Goal: Task Accomplishment & Management: Manage account settings

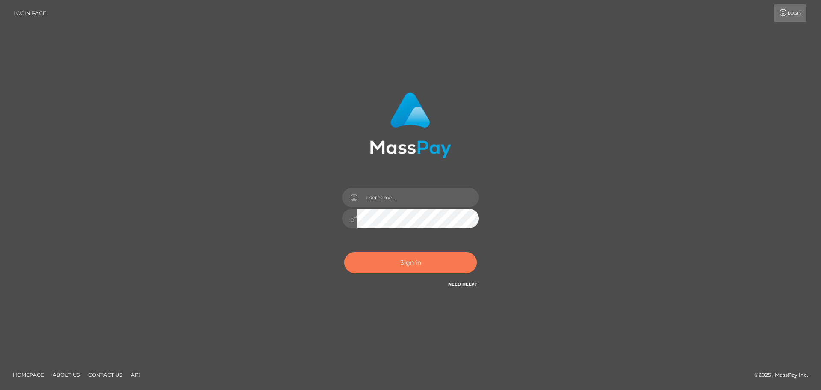
click at [423, 263] on button "Sign in" at bounding box center [410, 262] width 133 height 21
type input "hello.feetfinder"
click at [428, 268] on button "Sign in" at bounding box center [410, 262] width 133 height 21
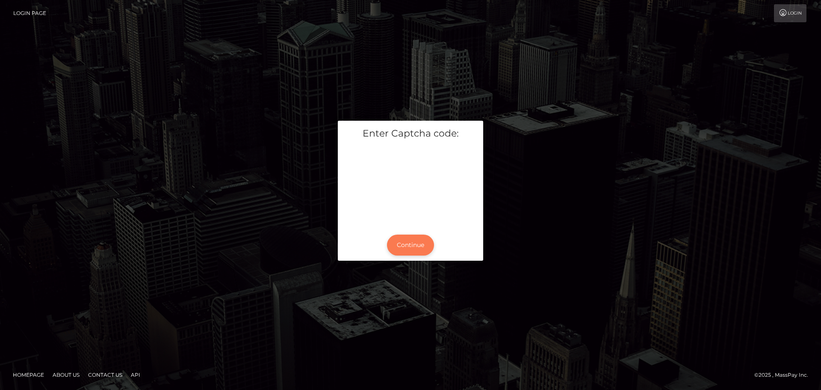
click at [397, 244] on button "Continue" at bounding box center [410, 244] width 47 height 21
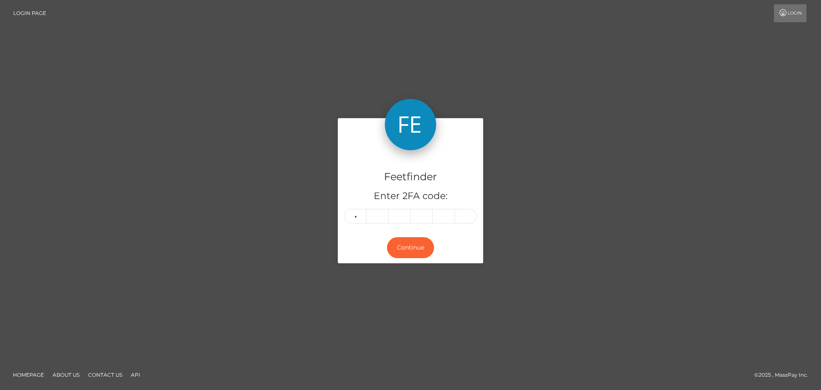
type input "7"
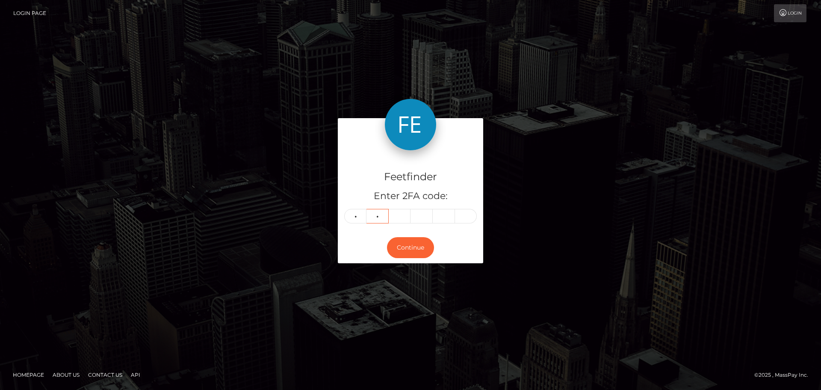
type input "6"
type input "4"
type input "3"
type input "0"
